Goal: Navigation & Orientation: Find specific page/section

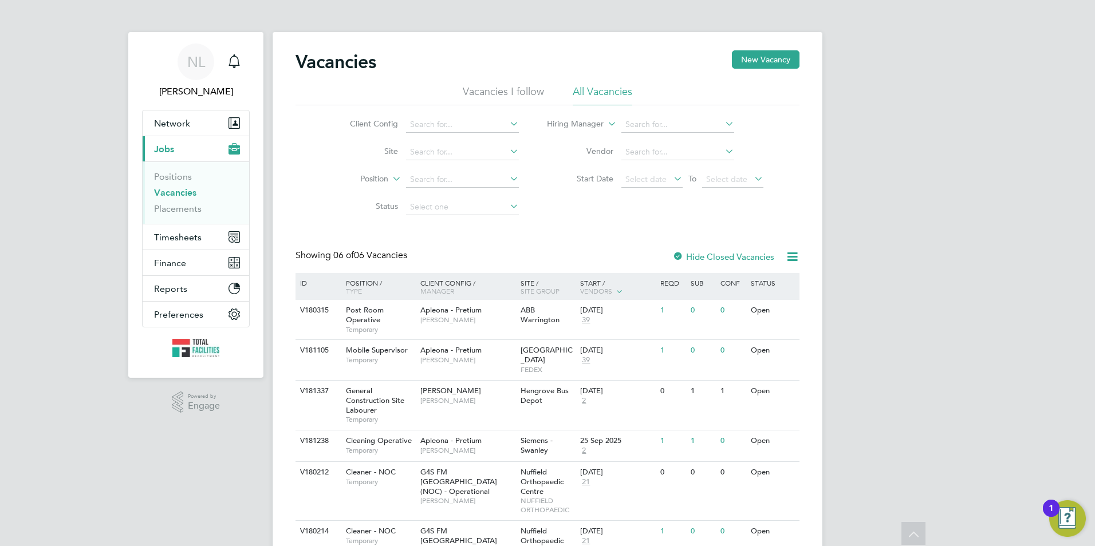
scroll to position [66, 0]
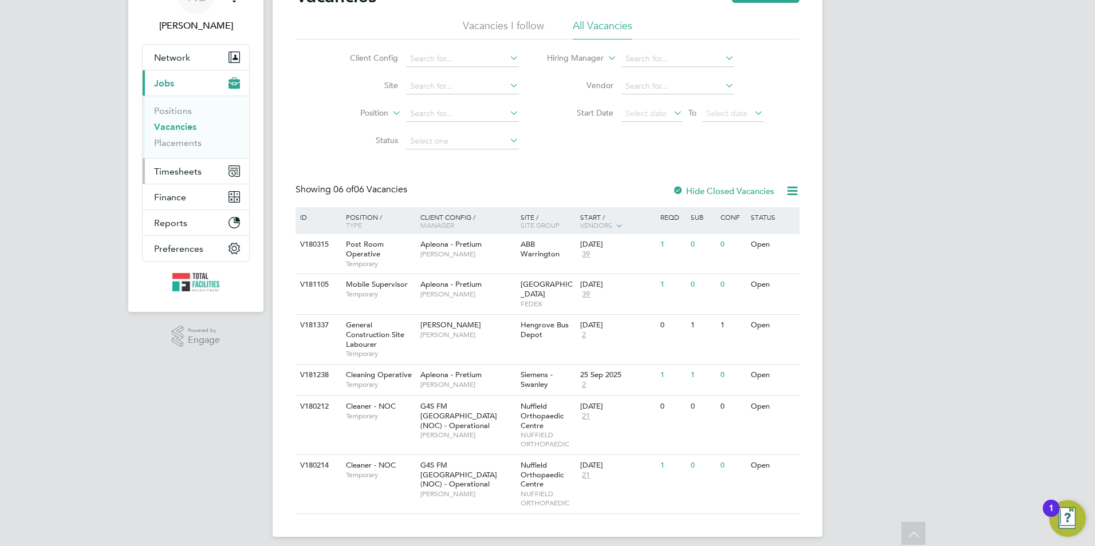
click at [151, 171] on button "Timesheets" at bounding box center [196, 171] width 107 height 25
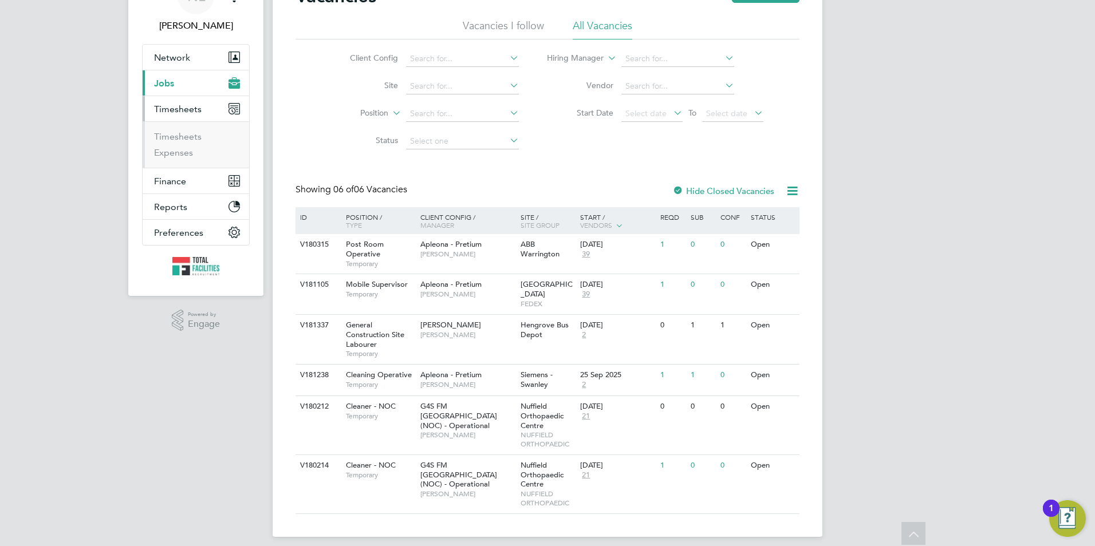
click at [170, 129] on ul "Timesheets Expenses" at bounding box center [196, 144] width 107 height 46
click at [171, 137] on link "Timesheets" at bounding box center [178, 136] width 48 height 11
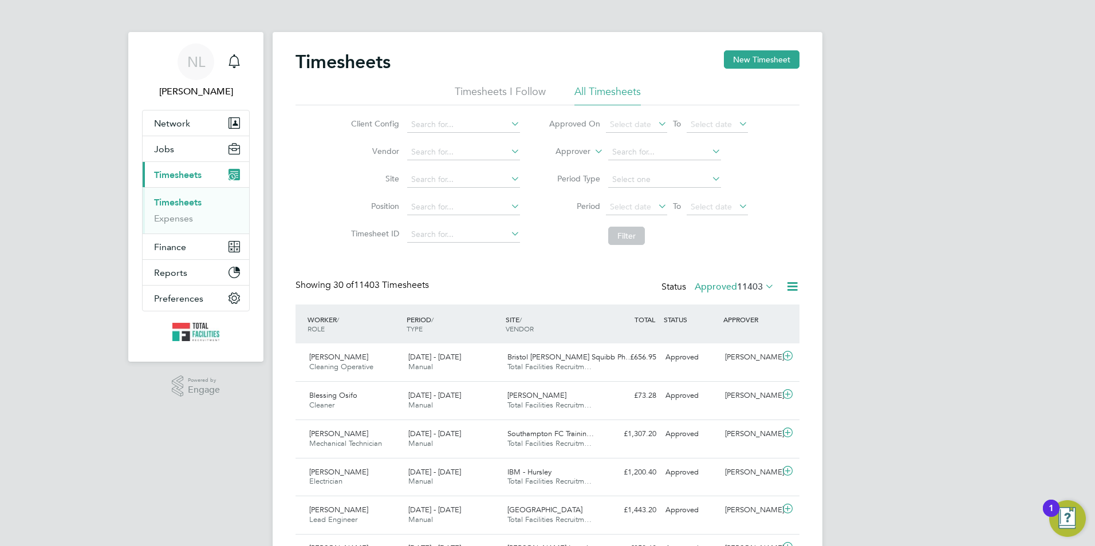
click at [734, 285] on label "Approved 11403" at bounding box center [735, 286] width 80 height 11
click at [746, 337] on li "3" at bounding box center [756, 340] width 29 height 16
click at [741, 287] on span "11403" at bounding box center [750, 286] width 26 height 11
click at [731, 341] on li "Submitted" at bounding box center [715, 340] width 53 height 16
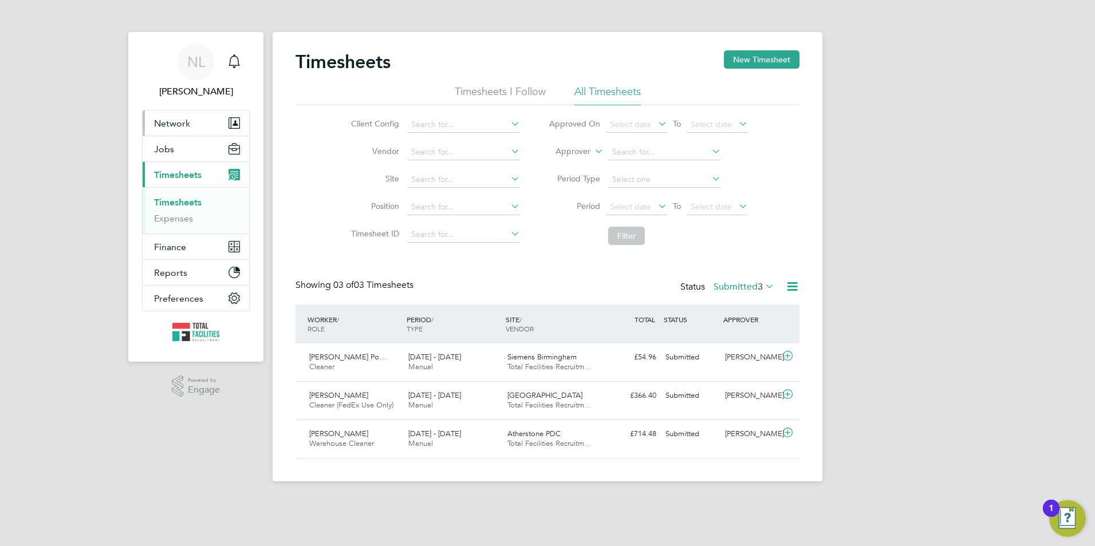
click at [192, 126] on button "Network" at bounding box center [196, 123] width 107 height 25
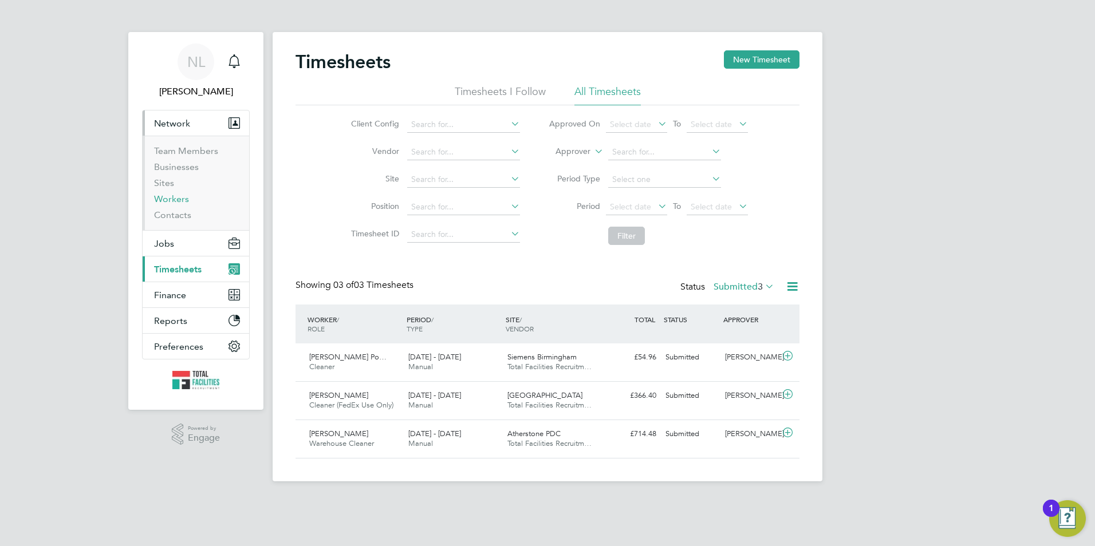
click at [179, 202] on link "Workers" at bounding box center [171, 199] width 35 height 11
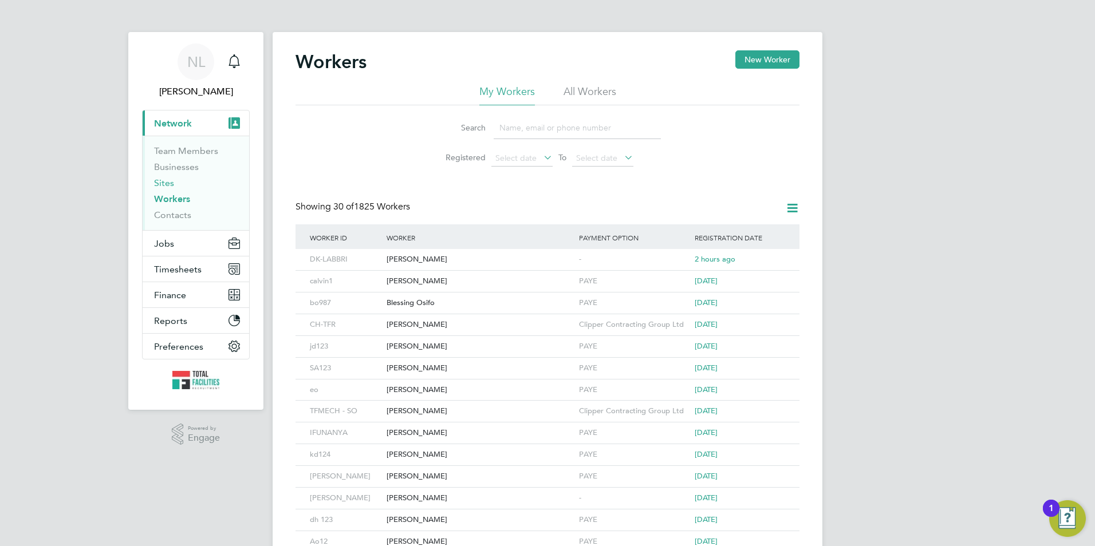
click at [169, 187] on link "Sites" at bounding box center [164, 183] width 20 height 11
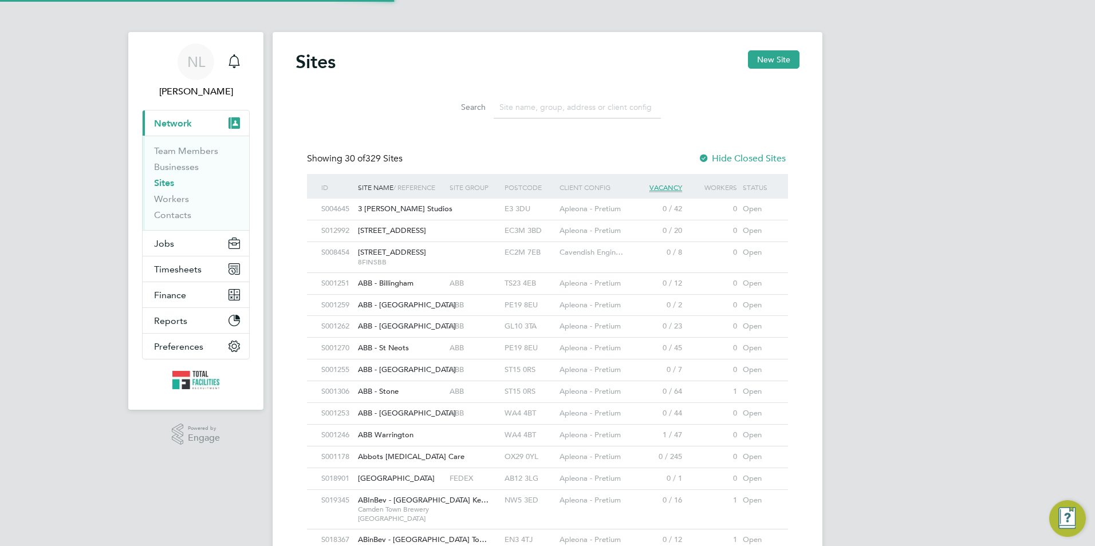
scroll to position [22, 56]
click at [529, 108] on input at bounding box center [577, 107] width 167 height 22
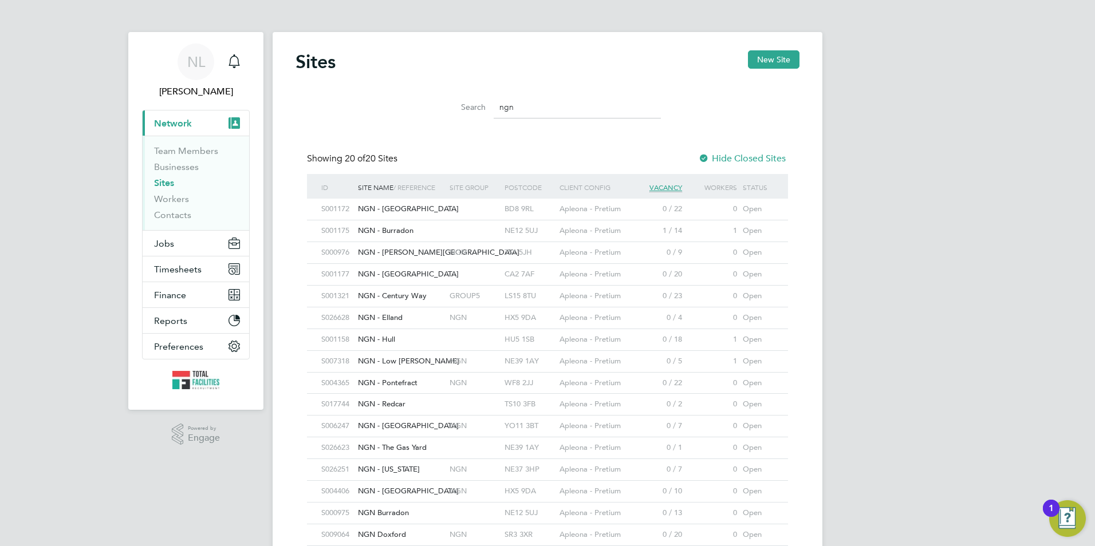
type input "ngn"
click at [456, 229] on div at bounding box center [474, 231] width 55 height 21
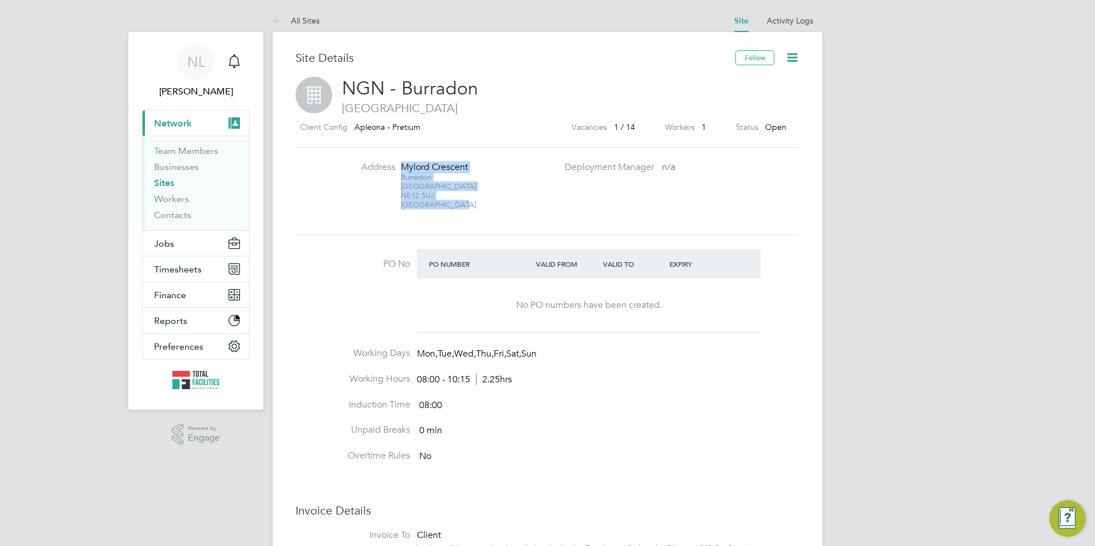
drag, startPoint x: 473, startPoint y: 207, endPoint x: 399, endPoint y: 162, distance: 86.2
click at [399, 162] on li "Address Mylord Crescent Burradon Newcastle NE12 5UJ United Kingdom" at bounding box center [445, 192] width 226 height 60
copy div "Mylord Crescent Burradon Newcastle NE12 5UJ United Kingdom"
